Goal: Transaction & Acquisition: Purchase product/service

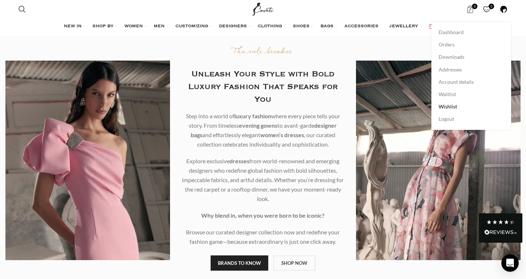
click at [451, 106] on span "Wishlist" at bounding box center [448, 106] width 18 height 7
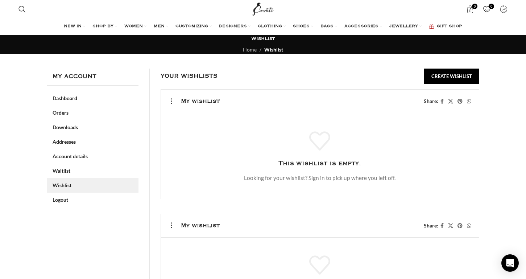
click at [488, 7] on span "0" at bounding box center [487, 9] width 8 height 8
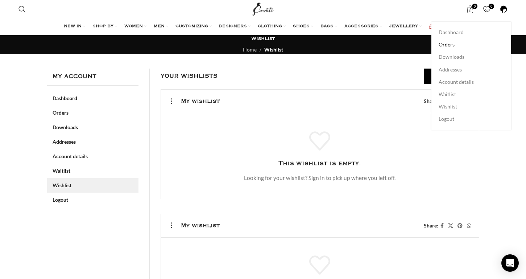
click at [446, 46] on span "Orders" at bounding box center [447, 44] width 16 height 7
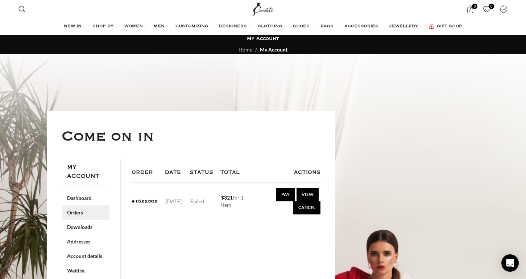
click at [275, 244] on div "Order Date Status Total Actions #1522302 August 19, 2025 Failed $ 321 for 1 ite…" at bounding box center [226, 240] width 211 height 162
click at [284, 193] on link "Pay" at bounding box center [285, 194] width 18 height 13
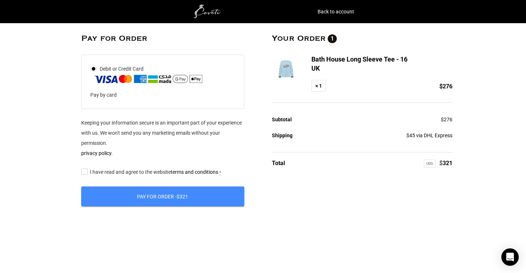
click at [85, 172] on input "I have read and agree to the website terms and conditions *" at bounding box center [83, 172] width 5 height 0
click at [162, 197] on button "Pay for order - $ 321" at bounding box center [162, 197] width 163 height 20
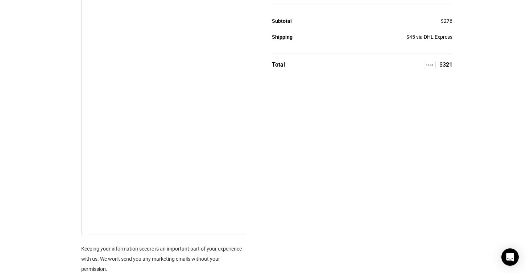
scroll to position [99, 0]
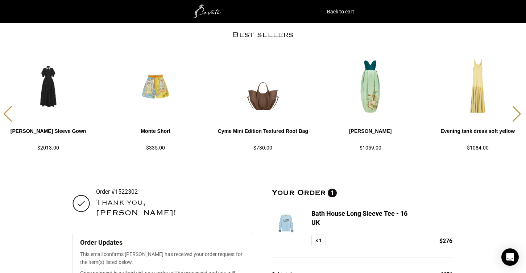
click at [328, 215] on h3 "Bath House Long Sleeve Tee - 16 UK" at bounding box center [364, 218] width 105 height 18
drag, startPoint x: 310, startPoint y: 214, endPoint x: 394, endPoint y: 221, distance: 84.1
click at [394, 221] on div "Bath House Long Sleeve Tee - 16 UK × 1" at bounding box center [359, 227] width 116 height 37
copy h3 "Bath House Long Sleeve Tee - 16 UK"
click at [205, 13] on img at bounding box center [208, 11] width 73 height 15
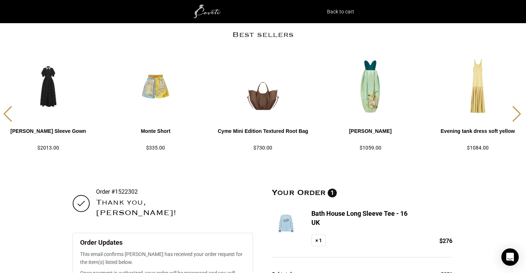
click at [345, 13] on link "Back to cart" at bounding box center [340, 12] width 27 height 10
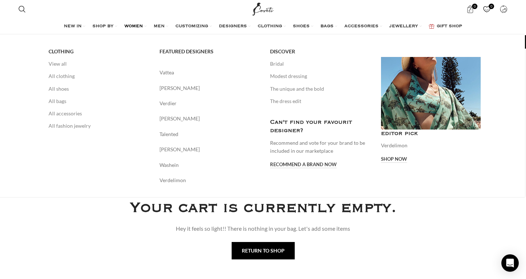
click at [129, 25] on span "WOMEN" at bounding box center [133, 27] width 18 height 6
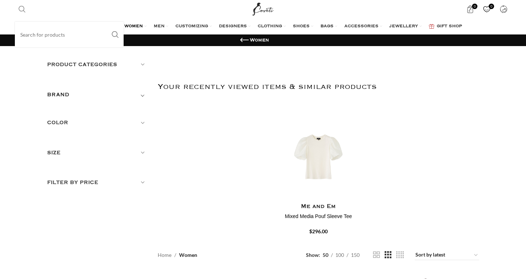
click at [25, 36] on input "Search" at bounding box center [69, 34] width 109 height 25
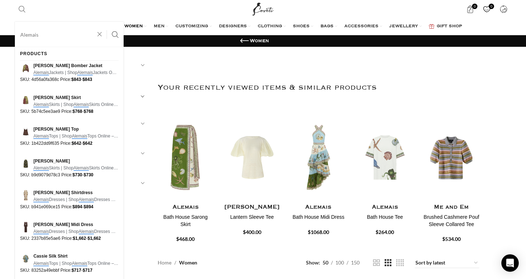
paste input "Bath House Long Sleeve Tee - 16 UK"
type input "Alemais Bath House Long Sleeve Tee - 16 UK"
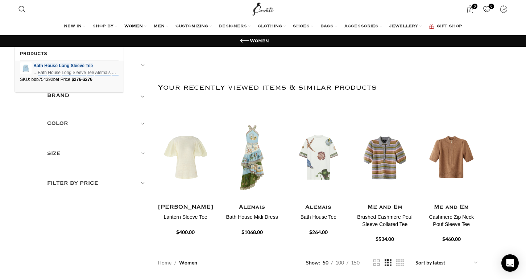
click at [47, 65] on em "House" at bounding box center [50, 65] width 13 height 5
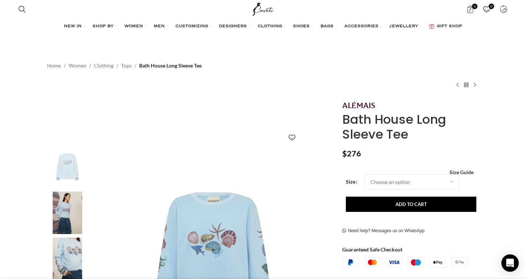
select select "16-[GEOGRAPHIC_DATA]"
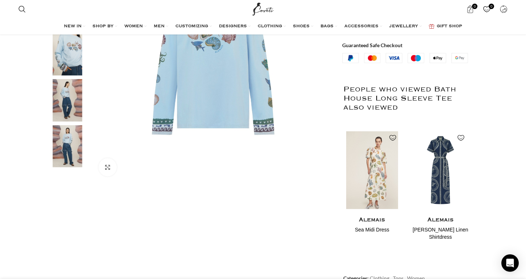
scroll to position [205, 0]
click at [374, 183] on img "1 / 2" at bounding box center [372, 170] width 59 height 90
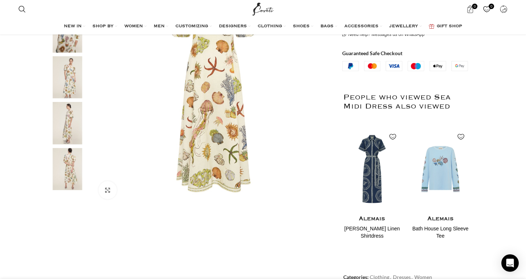
scroll to position [186, 0]
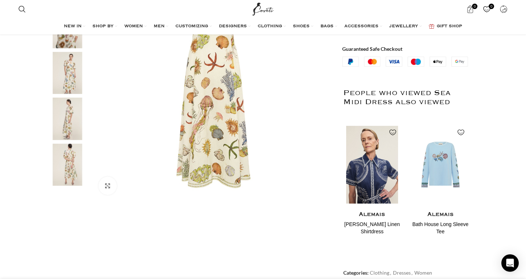
click at [371, 183] on img "1 / 2" at bounding box center [372, 165] width 59 height 90
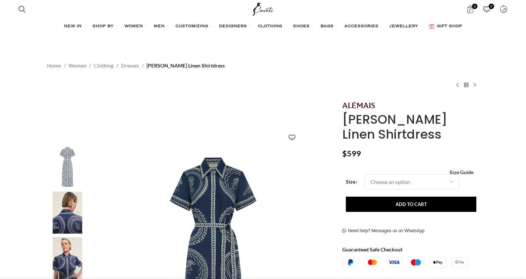
click at [214, 198] on img at bounding box center [213, 265] width 240 height 240
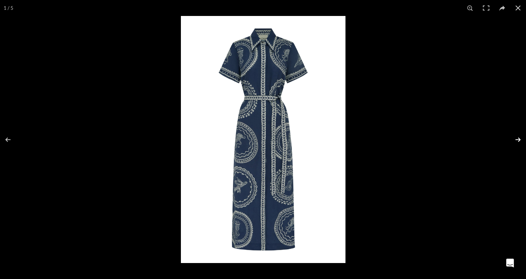
click at [518, 138] on button at bounding box center [513, 140] width 25 height 36
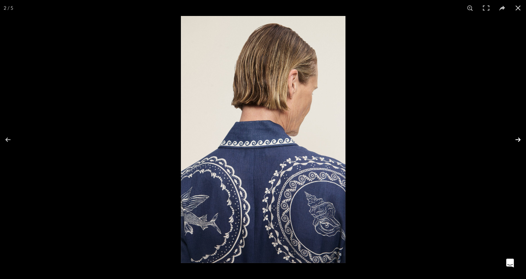
click at [515, 140] on button at bounding box center [513, 140] width 25 height 36
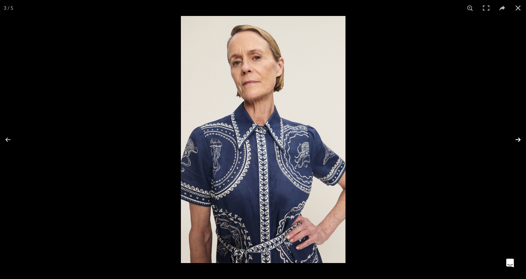
click at [515, 140] on button at bounding box center [513, 140] width 25 height 36
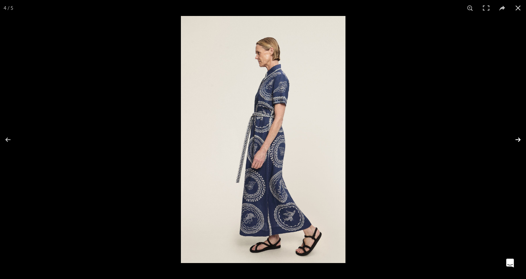
scroll to position [0, 77]
click at [515, 140] on button at bounding box center [513, 140] width 25 height 36
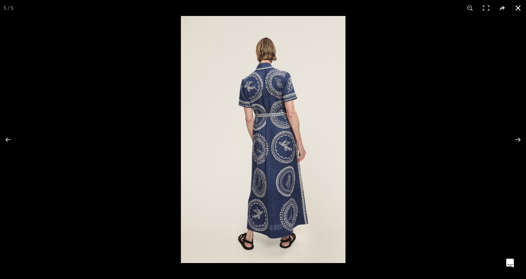
click at [519, 7] on button at bounding box center [518, 8] width 16 height 16
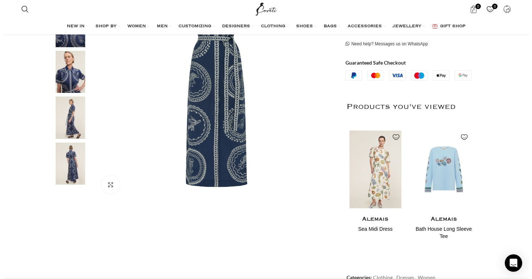
scroll to position [188, 0]
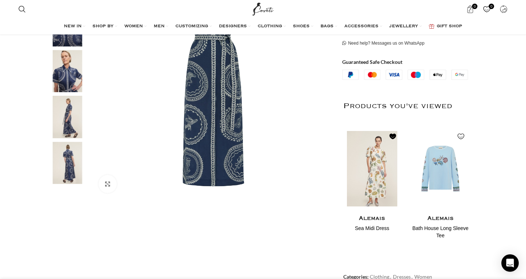
click at [393, 135] on link "Wishlist Wishlist" at bounding box center [392, 133] width 9 height 9
radio input "true"
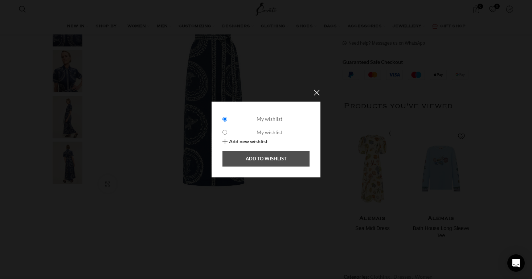
scroll to position [0, 153]
click at [275, 160] on link "Add to wishlist" at bounding box center [265, 158] width 87 height 15
click at [316, 92] on button "×" at bounding box center [317, 92] width 18 height 18
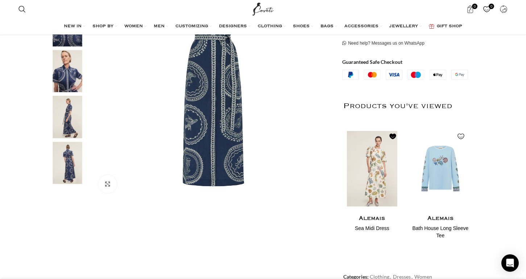
click at [392, 135] on link "Wishlist Wishlist" at bounding box center [392, 133] width 9 height 9
radio input "true"
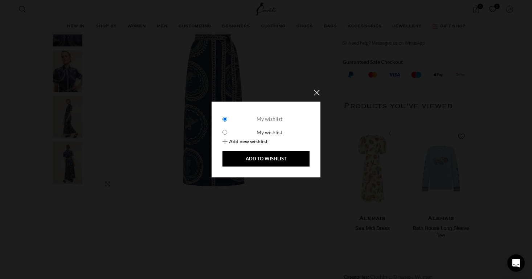
click at [224, 130] on input "My wishlist" at bounding box center [224, 132] width 5 height 5
radio input "true"
radio input "false"
click at [264, 157] on link "Add to wishlist" at bounding box center [265, 158] width 87 height 15
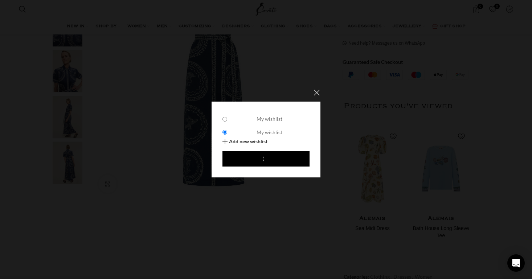
click at [315, 91] on button "×" at bounding box center [317, 92] width 18 height 18
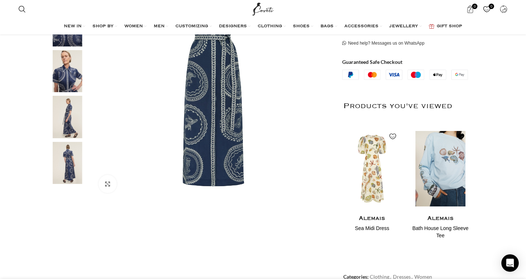
click at [462, 135] on link "Wishlist Wishlist" at bounding box center [461, 133] width 9 height 9
radio input "true"
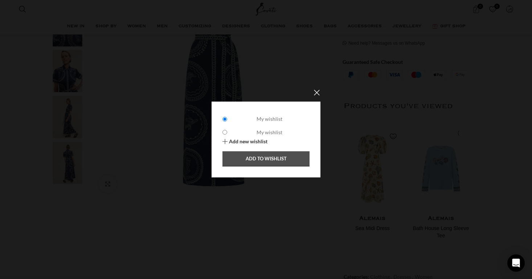
scroll to position [0, 458]
click at [266, 161] on link "Add to wishlist" at bounding box center [265, 158] width 87 height 15
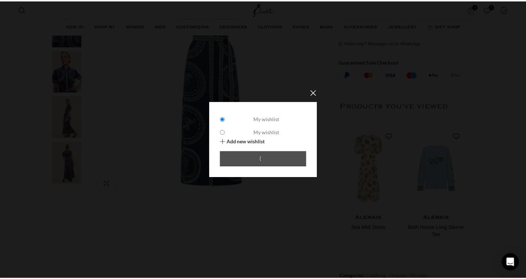
scroll to position [0, 763]
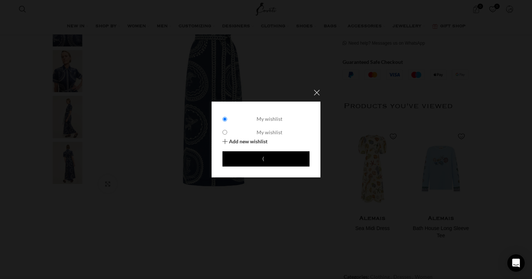
click at [316, 94] on button "×" at bounding box center [317, 92] width 18 height 18
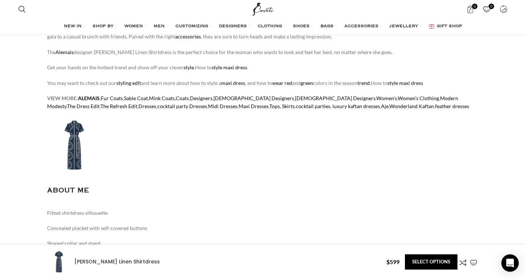
scroll to position [586, 0]
